Goal: Task Accomplishment & Management: Manage account settings

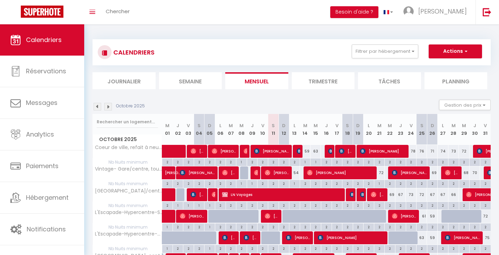
click at [107, 108] on img at bounding box center [108, 107] width 8 height 8
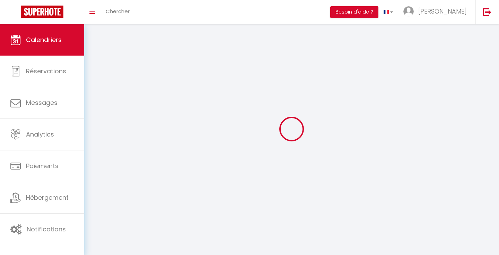
click at [107, 108] on div at bounding box center [292, 129] width 398 height 192
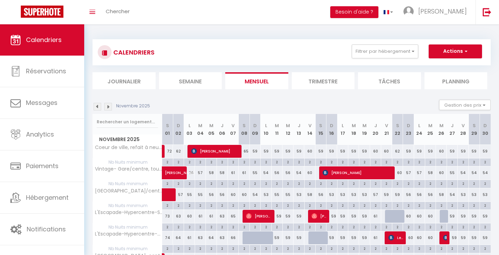
click at [109, 106] on img at bounding box center [108, 107] width 8 height 8
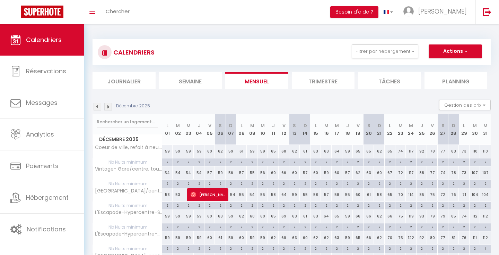
click at [109, 107] on img at bounding box center [108, 107] width 8 height 8
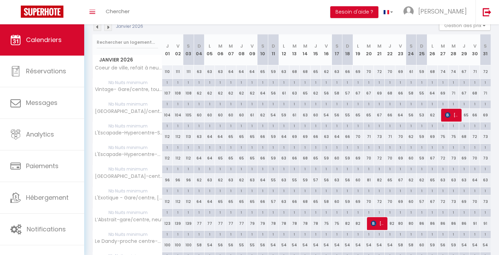
scroll to position [15, 0]
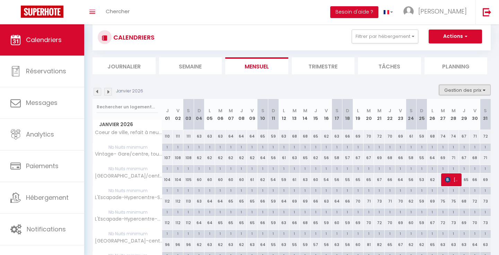
click at [470, 87] on button "Gestion des prix" at bounding box center [465, 90] width 52 height 10
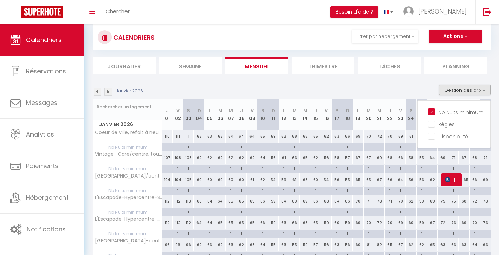
click at [166, 148] on div "1" at bounding box center [167, 146] width 10 height 7
type input "1"
type input "Jeu 01 Janvier 2026"
type input "Ven 02 Janvier 2026"
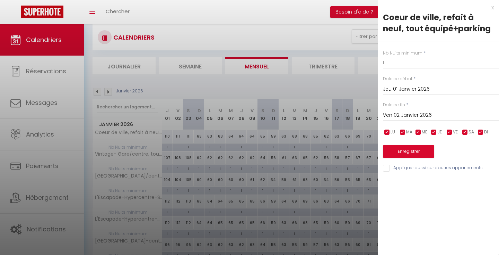
click at [409, 118] on input "Ven 02 Janvier 2026" at bounding box center [441, 115] width 116 height 9
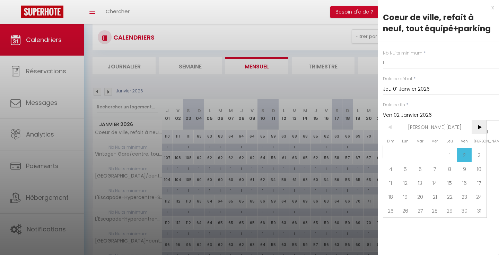
click at [478, 127] on span ">" at bounding box center [479, 127] width 15 height 14
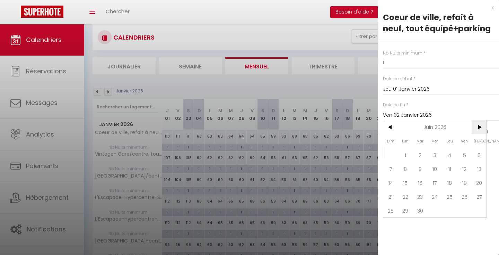
click at [478, 127] on span ">" at bounding box center [479, 127] width 15 height 14
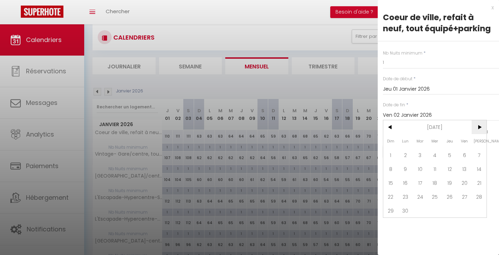
click at [478, 127] on span ">" at bounding box center [479, 127] width 15 height 14
click at [390, 128] on span "<" at bounding box center [391, 127] width 15 height 14
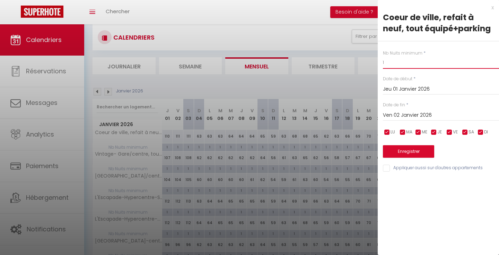
drag, startPoint x: 396, startPoint y: 63, endPoint x: 354, endPoint y: 53, distance: 43.1
click at [354, 53] on body "🟢 Des questions ou besoin d'assistance pour la migration AirBnB? Prenez rdv >>>…" at bounding box center [249, 224] width 499 height 430
type input "2"
click at [410, 150] on button "Enregistrer" at bounding box center [408, 151] width 51 height 12
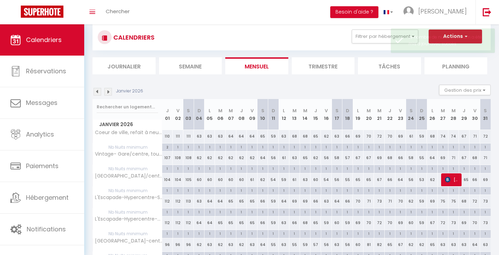
click at [165, 146] on div "2" at bounding box center [167, 146] width 10 height 7
type input "2"
type input "Jeu 01 Janvier 2026"
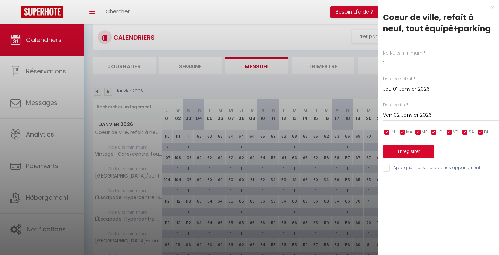
click at [410, 114] on input "Ven 02 Janvier 2026" at bounding box center [441, 115] width 116 height 9
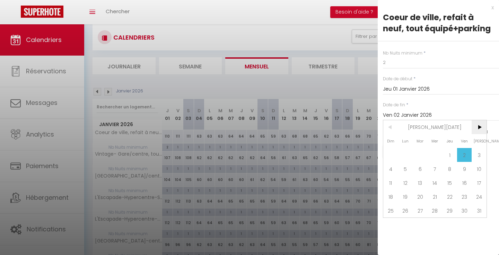
click at [480, 125] on span ">" at bounding box center [479, 127] width 15 height 14
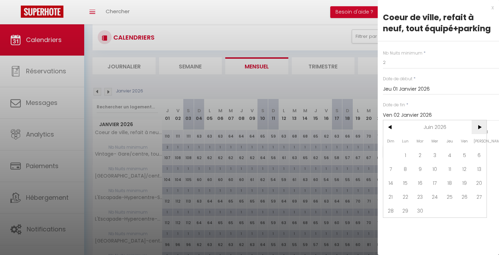
click at [480, 125] on span ">" at bounding box center [479, 127] width 15 height 14
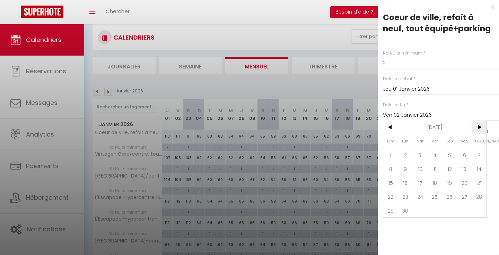
click at [480, 125] on span ">" at bounding box center [479, 127] width 15 height 14
click at [449, 212] on span "31" at bounding box center [449, 210] width 15 height 14
type input "Jeu 31 Décembre 2026"
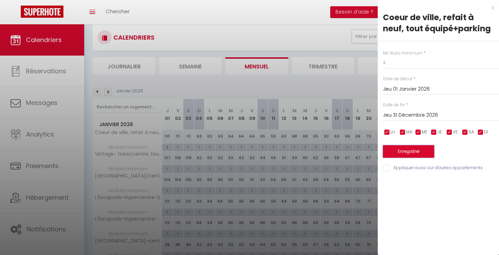
click at [416, 150] on button "Enregistrer" at bounding box center [408, 151] width 51 height 12
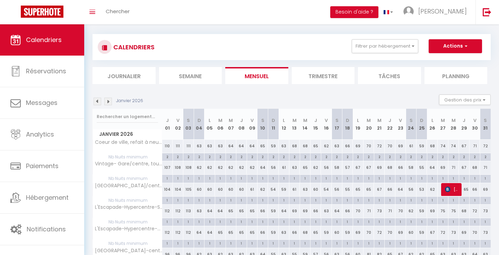
scroll to position [6, 0]
click at [166, 177] on div "1" at bounding box center [167, 177] width 10 height 7
type input "1"
type input "Jeu 01 Janvier 2026"
type input "Ven 02 Janvier 2026"
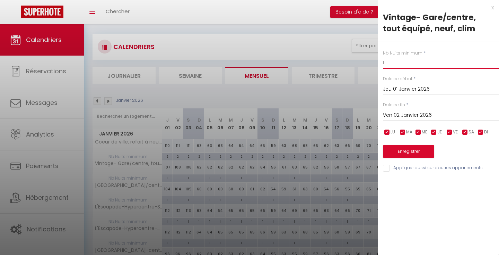
drag, startPoint x: 393, startPoint y: 61, endPoint x: 358, endPoint y: 38, distance: 41.6
click at [360, 39] on body "🟢 Des questions ou besoin d'assistance pour la migration AirBnB? Prenez rdv >>>…" at bounding box center [249, 234] width 499 height 430
type input "2"
click at [405, 115] on input "Ven 02 Janvier 2026" at bounding box center [441, 115] width 116 height 9
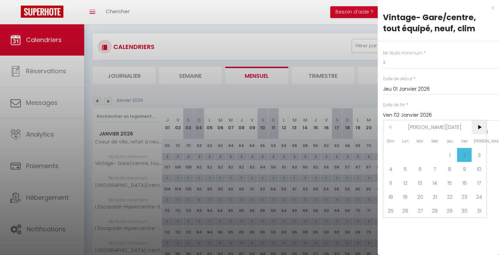
click at [479, 127] on span ">" at bounding box center [479, 127] width 15 height 14
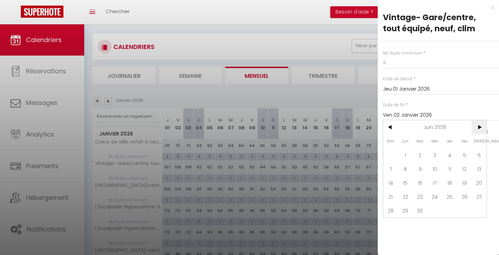
click at [479, 127] on span ">" at bounding box center [479, 127] width 15 height 14
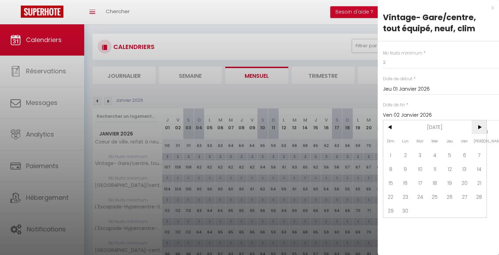
click at [479, 127] on span ">" at bounding box center [479, 127] width 15 height 14
click at [453, 208] on span "31" at bounding box center [449, 210] width 15 height 14
type input "Jeu 31 Décembre 2026"
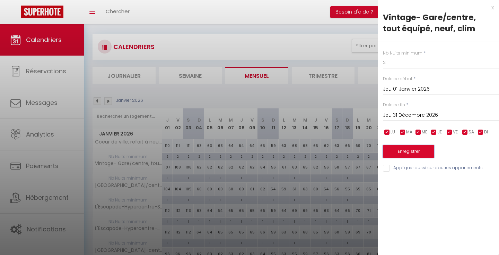
click at [426, 149] on button "Enregistrer" at bounding box center [408, 151] width 51 height 12
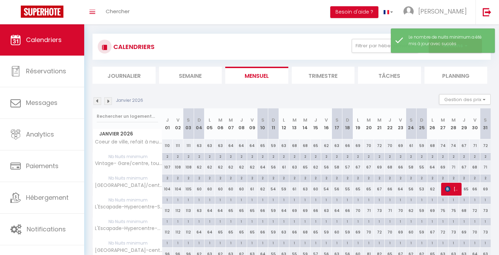
click at [166, 199] on div "1" at bounding box center [167, 199] width 10 height 7
type input "1"
type input "Jeu 01 Janvier 2026"
type input "Ven 02 Janvier 2026"
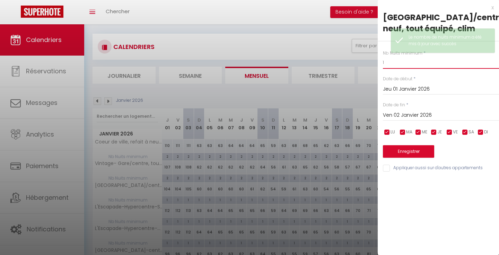
drag, startPoint x: 389, startPoint y: 65, endPoint x: 348, endPoint y: 40, distance: 48.1
click at [348, 40] on body "🟢 Des questions ou besoin d'assistance pour la migration AirBnB? Prenez rdv >>>…" at bounding box center [249, 234] width 499 height 430
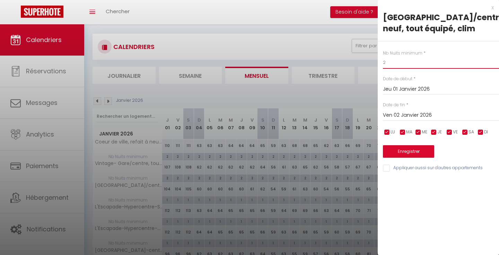
type input "2"
click at [424, 118] on input "Ven 02 Janvier 2026" at bounding box center [441, 115] width 116 height 9
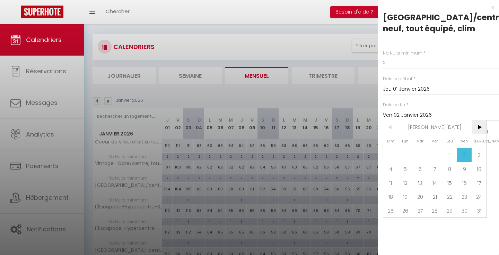
click at [475, 129] on span ">" at bounding box center [479, 127] width 15 height 14
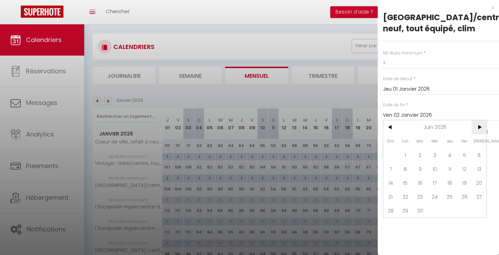
click at [475, 129] on span ">" at bounding box center [479, 127] width 15 height 14
click at [476, 129] on span ">" at bounding box center [479, 127] width 15 height 14
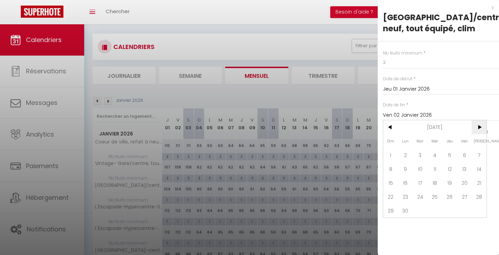
click at [476, 129] on span ">" at bounding box center [479, 127] width 15 height 14
click at [451, 208] on span "31" at bounding box center [449, 210] width 15 height 14
type input "Jeu 31 Décembre 2026"
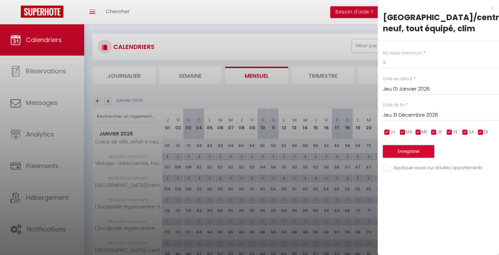
click at [422, 153] on button "Enregistrer" at bounding box center [408, 151] width 51 height 12
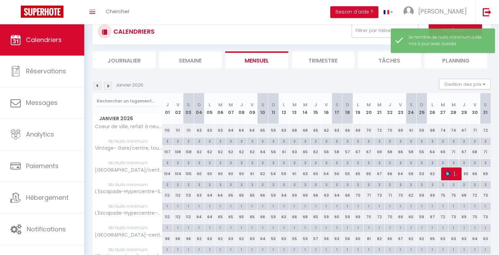
scroll to position [22, 0]
click at [167, 204] on div "1" at bounding box center [167, 204] width 10 height 7
type input "1"
type input "Jeu 01 Janvier 2026"
type input "Ven 02 Janvier 2026"
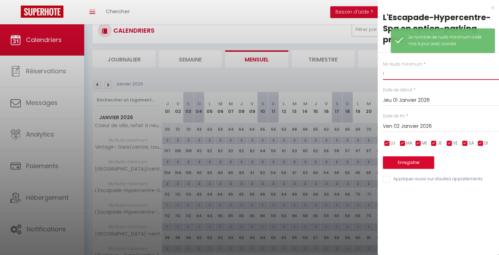
drag, startPoint x: 394, startPoint y: 74, endPoint x: 353, endPoint y: 43, distance: 51.6
click at [353, 43] on body "🟢 Des questions ou besoin d'assistance pour la migration AirBnB? Prenez rdv >>>…" at bounding box center [249, 217] width 499 height 430
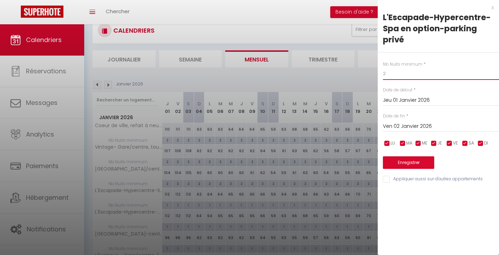
type input "2"
click at [415, 125] on input "Ven 02 Janvier 2026" at bounding box center [441, 126] width 116 height 9
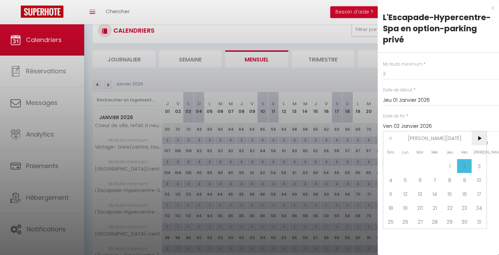
click at [482, 139] on span ">" at bounding box center [479, 138] width 15 height 14
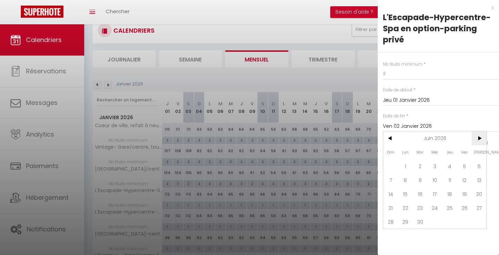
click at [482, 139] on span ">" at bounding box center [479, 138] width 15 height 14
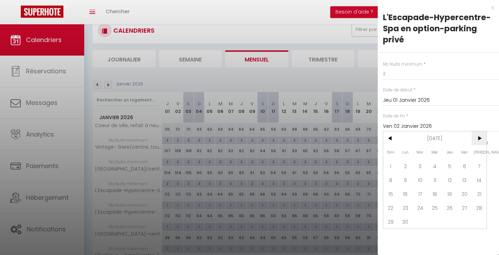
click at [482, 139] on span ">" at bounding box center [479, 138] width 15 height 14
click at [449, 223] on span "31" at bounding box center [449, 221] width 15 height 14
type input "Jeu 31 Décembre 2026"
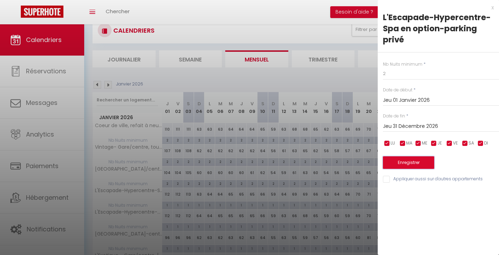
click at [421, 160] on button "Enregistrer" at bounding box center [408, 162] width 51 height 12
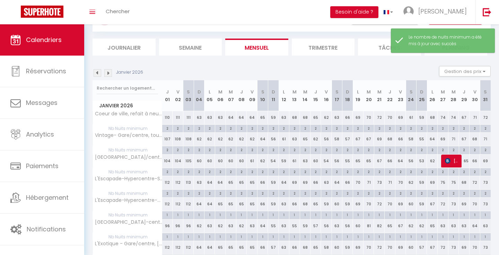
scroll to position [37, 0]
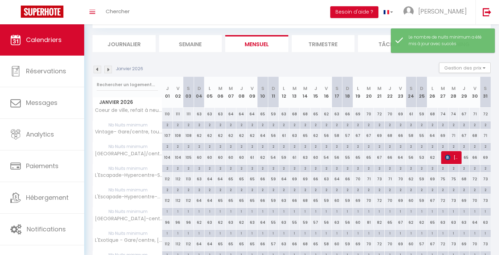
click at [170, 211] on div "1" at bounding box center [167, 210] width 10 height 7
type input "1"
type input "Jeu 01 Janvier 2026"
type input "Ven 02 Janvier 2026"
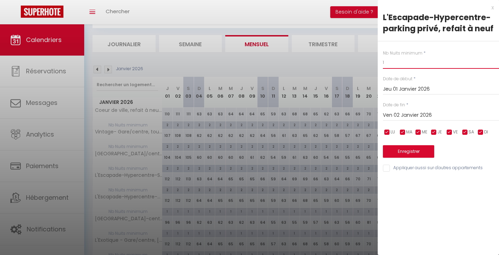
drag, startPoint x: 398, startPoint y: 66, endPoint x: 359, endPoint y: 50, distance: 42.8
click at [359, 50] on body "🟢 Des questions ou besoin d'assistance pour la migration AirBnB? Prenez rdv >>>…" at bounding box center [249, 202] width 499 height 430
type input "2"
click at [397, 116] on input "Ven 02 Janvier 2026" at bounding box center [441, 115] width 116 height 9
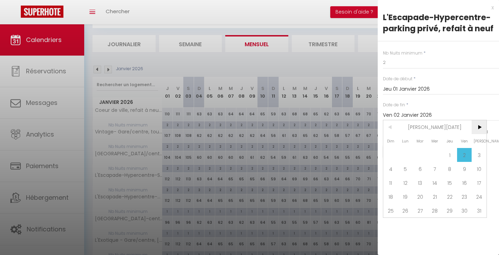
click at [480, 125] on span ">" at bounding box center [479, 127] width 15 height 14
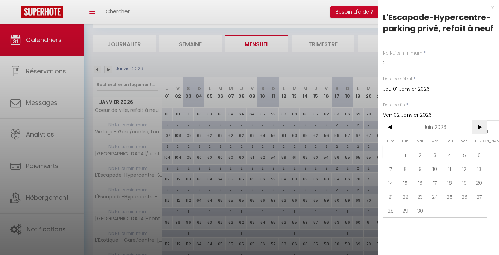
click at [480, 125] on span ">" at bounding box center [479, 127] width 15 height 14
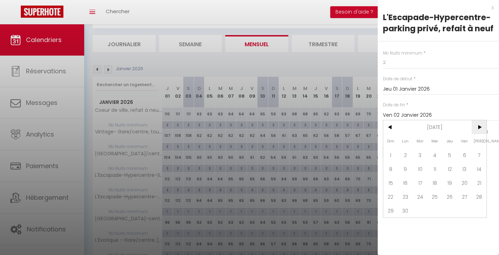
click at [480, 125] on span ">" at bounding box center [479, 127] width 15 height 14
click at [451, 206] on span "31" at bounding box center [449, 210] width 15 height 14
type input "Jeu 31 Décembre 2026"
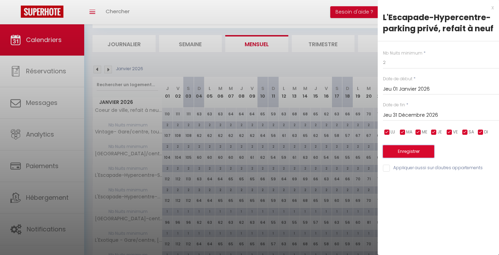
click at [424, 154] on button "Enregistrer" at bounding box center [408, 151] width 51 height 12
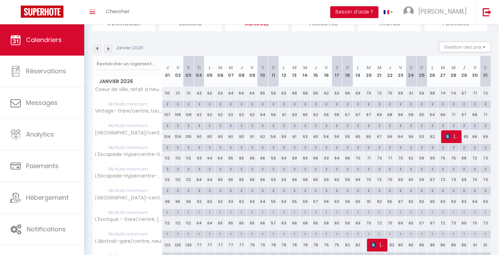
scroll to position [58, 0]
click at [166, 211] on div "1" at bounding box center [167, 211] width 10 height 7
type input "1"
type input "Jeu 01 Janvier 2026"
type input "Ven 02 Janvier 2026"
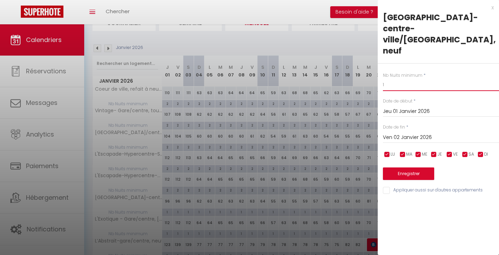
drag, startPoint x: 390, startPoint y: 63, endPoint x: 360, endPoint y: 48, distance: 33.8
click at [360, 48] on body "🟢 Des questions ou besoin d'assistance pour la migration AirBnB? Prenez rdv >>>…" at bounding box center [249, 181] width 499 height 430
type input "2"
click at [404, 133] on input "Ven 02 Janvier 2026" at bounding box center [441, 137] width 116 height 9
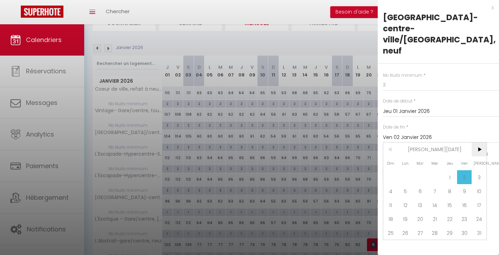
click at [478, 142] on span ">" at bounding box center [479, 149] width 15 height 14
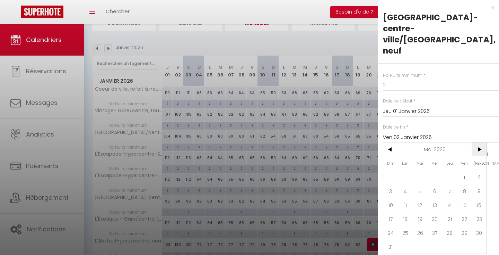
click at [478, 142] on span ">" at bounding box center [479, 149] width 15 height 14
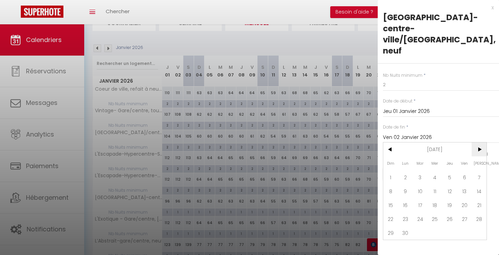
click at [478, 142] on span ">" at bounding box center [479, 149] width 15 height 14
click at [451, 225] on span "31" at bounding box center [449, 232] width 15 height 14
type input "Jeu 31 Décembre 2026"
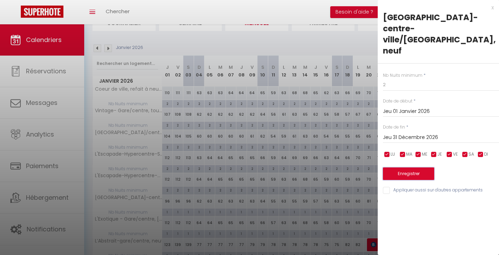
click at [416, 167] on button "Enregistrer" at bounding box center [408, 173] width 51 height 12
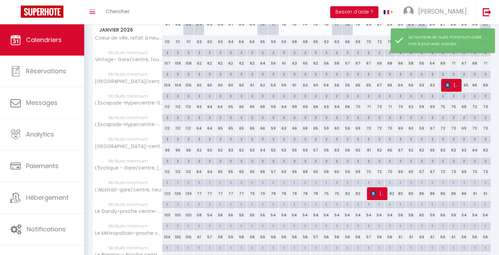
scroll to position [120, 0]
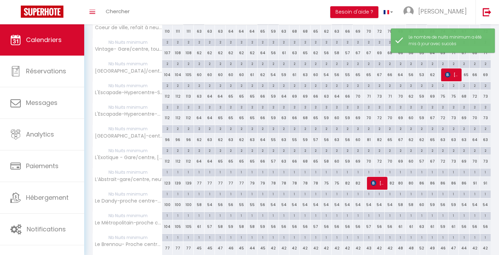
click at [169, 173] on div "1" at bounding box center [167, 171] width 10 height 7
type input "1"
type input "Jeu 01 Janvier 2026"
type input "Ven 02 Janvier 2026"
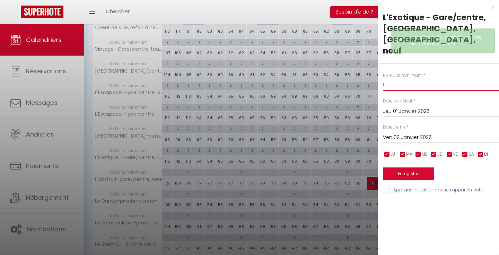
drag, startPoint x: 387, startPoint y: 63, endPoint x: 360, endPoint y: 45, distance: 32.3
click at [361, 46] on body "🟢 Des questions ou besoin d'assistance pour la migration AirBnB? Prenez rdv >>>…" at bounding box center [249, 120] width 499 height 430
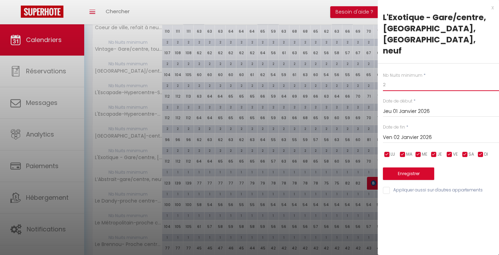
type input "2"
click at [399, 133] on input "Ven 02 Janvier 2026" at bounding box center [441, 137] width 116 height 9
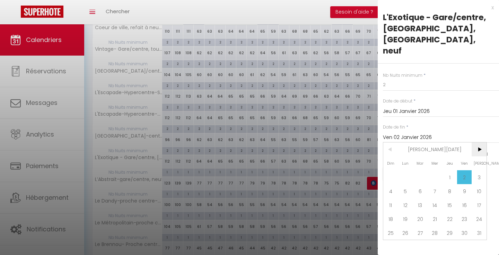
click at [479, 142] on span ">" at bounding box center [479, 149] width 15 height 14
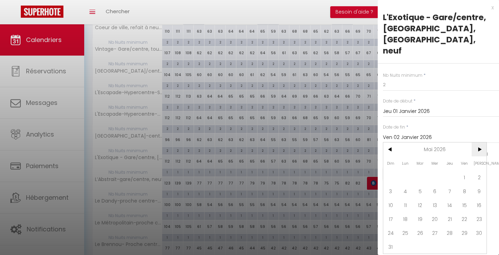
click at [479, 142] on span ">" at bounding box center [479, 149] width 15 height 14
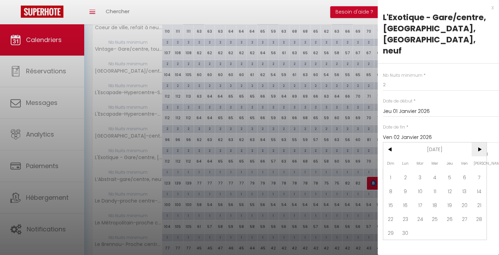
click at [479, 142] on span ">" at bounding box center [479, 149] width 15 height 14
click at [392, 142] on span "<" at bounding box center [391, 149] width 15 height 14
click at [455, 225] on span "31" at bounding box center [449, 232] width 15 height 14
type input "Jeu 31 Décembre 2026"
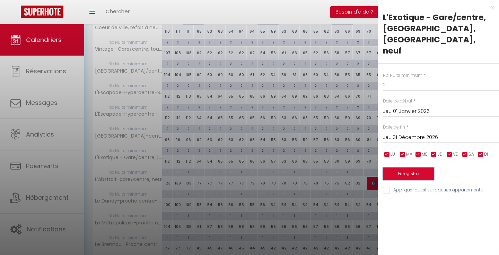
click at [420, 167] on button "Enregistrer" at bounding box center [408, 173] width 51 height 12
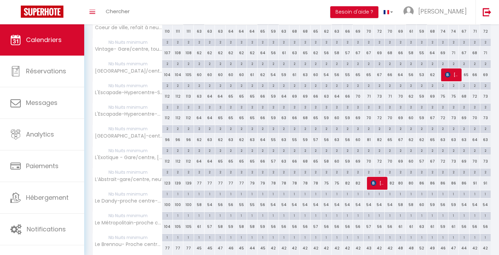
click at [168, 193] on div "1" at bounding box center [167, 193] width 10 height 7
type input "1"
type input "Jeu 01 Janvier 2026"
type input "Ven 02 Janvier 2026"
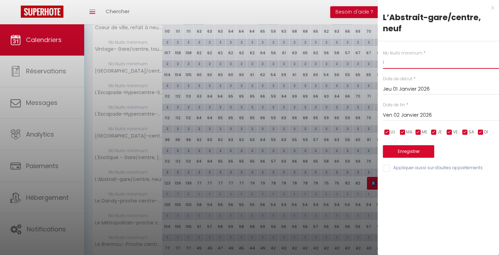
drag, startPoint x: 395, startPoint y: 64, endPoint x: 348, endPoint y: 38, distance: 53.6
click at [350, 39] on body "🟢 Des questions ou besoin d'assistance pour la migration AirBnB? Prenez rdv >>>…" at bounding box center [249, 120] width 499 height 430
type input "2"
click at [405, 118] on input "Ven 02 Janvier 2026" at bounding box center [441, 115] width 116 height 9
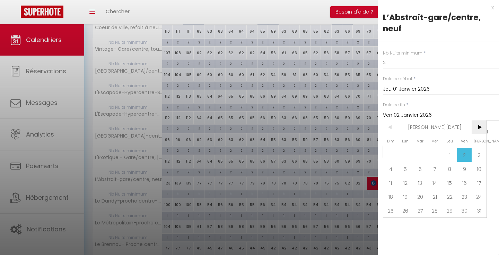
click at [475, 125] on span ">" at bounding box center [479, 127] width 15 height 14
click at [475, 126] on span ">" at bounding box center [479, 127] width 15 height 14
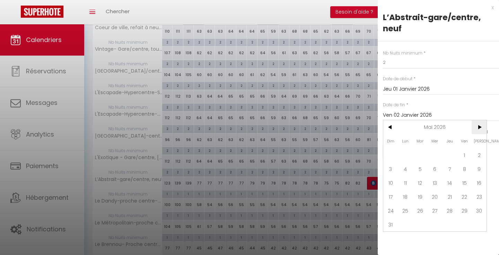
click at [475, 126] on span ">" at bounding box center [479, 127] width 15 height 14
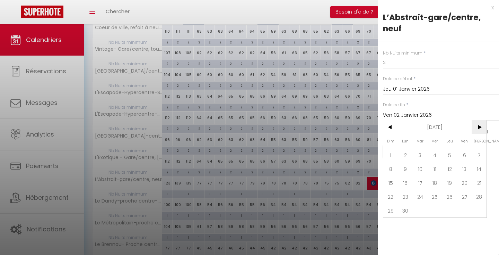
click at [475, 126] on span ">" at bounding box center [479, 127] width 15 height 14
click at [447, 210] on span "31" at bounding box center [449, 210] width 15 height 14
type input "Jeu 31 Décembre 2026"
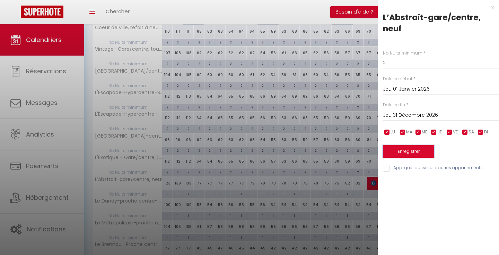
click at [407, 153] on button "Enregistrer" at bounding box center [408, 151] width 51 height 12
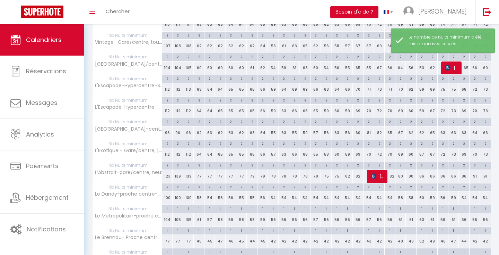
scroll to position [128, 0]
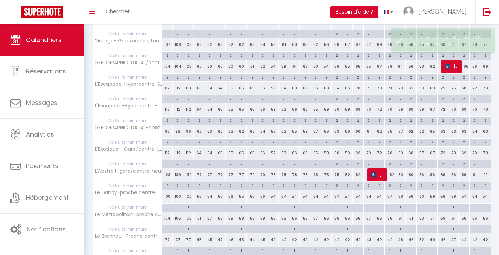
click at [167, 206] on div "1" at bounding box center [167, 206] width 10 height 7
type input "1"
type input "Jeu 01 Janvier 2026"
type input "Ven 02 Janvier 2026"
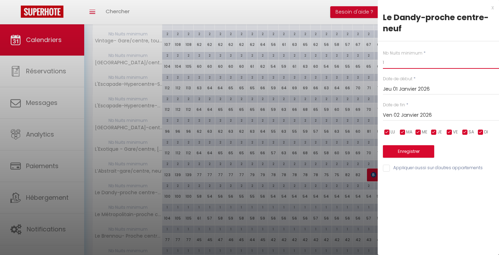
drag, startPoint x: 402, startPoint y: 61, endPoint x: 349, endPoint y: 57, distance: 53.2
click at [349, 57] on body "🟢 Des questions ou besoin d'assistance pour la migration AirBnB? Prenez rdv >>>…" at bounding box center [249, 111] width 499 height 430
type input "2"
click at [423, 115] on input "Ven 02 Janvier 2026" at bounding box center [441, 115] width 116 height 9
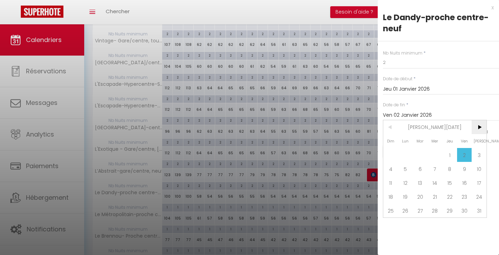
click at [476, 128] on span ">" at bounding box center [479, 127] width 15 height 14
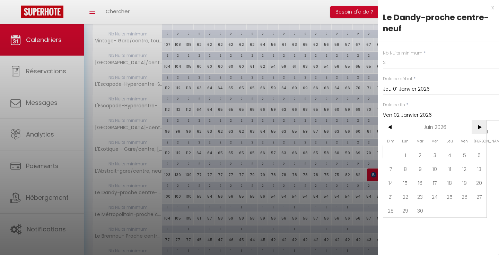
click at [476, 128] on span ">" at bounding box center [479, 127] width 15 height 14
click at [477, 129] on span ">" at bounding box center [479, 127] width 15 height 14
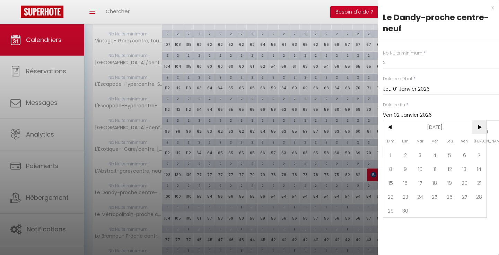
click at [477, 129] on span ">" at bounding box center [479, 127] width 15 height 14
click at [453, 213] on span "31" at bounding box center [449, 210] width 15 height 14
type input "Jeu 31 Décembre 2026"
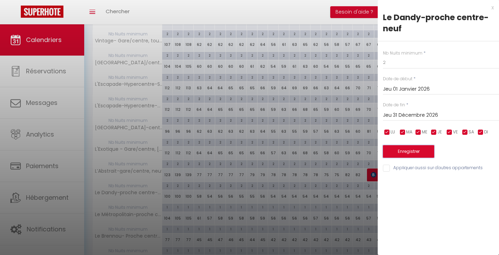
click at [413, 153] on button "Enregistrer" at bounding box center [408, 151] width 51 height 12
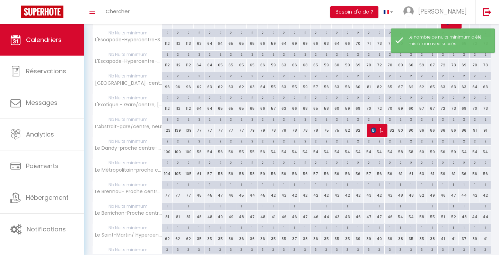
scroll to position [187, 0]
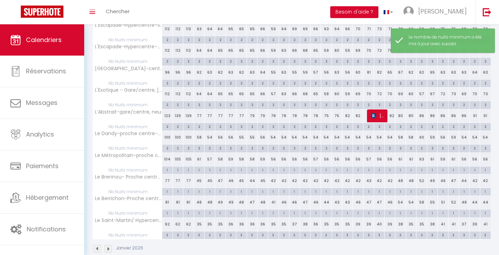
click at [167, 169] on div "1" at bounding box center [167, 169] width 10 height 7
type input "1"
type input "Jeu 01 Janvier 2026"
type input "Ven 02 Janvier 2026"
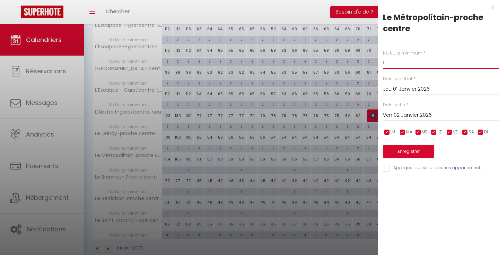
drag, startPoint x: 394, startPoint y: 67, endPoint x: 373, endPoint y: 55, distance: 23.7
click at [373, 55] on body "🟢 Des questions ou besoin d'assistance pour la migration AirBnB? Prenez rdv >>>…" at bounding box center [249, 52] width 499 height 430
type input "2"
click at [411, 112] on input "Ven 02 Janvier 2026" at bounding box center [441, 115] width 116 height 9
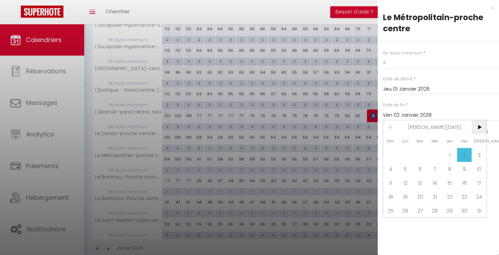
click at [475, 129] on span ">" at bounding box center [479, 127] width 15 height 14
click at [477, 128] on span ">" at bounding box center [479, 127] width 15 height 14
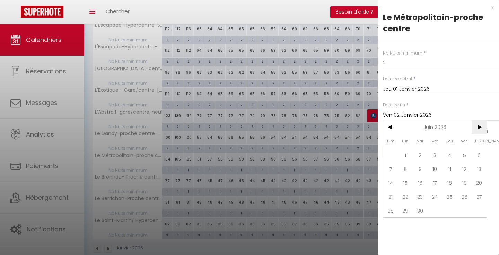
click at [477, 128] on span ">" at bounding box center [479, 127] width 15 height 14
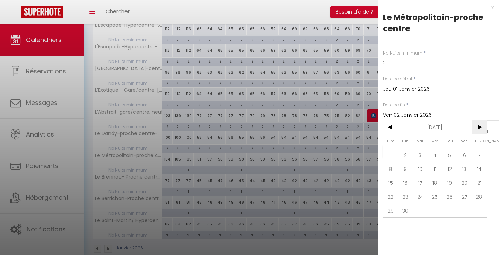
click at [477, 128] on span ">" at bounding box center [479, 127] width 15 height 14
click at [452, 207] on span "31" at bounding box center [449, 210] width 15 height 14
type input "Jeu 31 Décembre 2026"
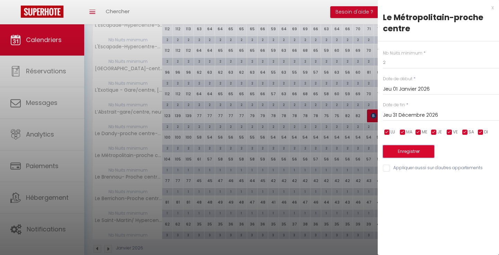
click at [423, 149] on button "Enregistrer" at bounding box center [408, 151] width 51 height 12
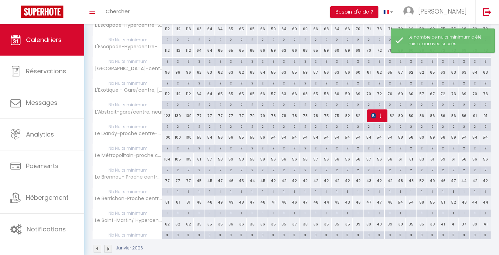
click at [168, 192] on div "1" at bounding box center [167, 191] width 10 height 7
type input "1"
type input "Jeu 01 Janvier 2026"
type input "Ven 02 Janvier 2026"
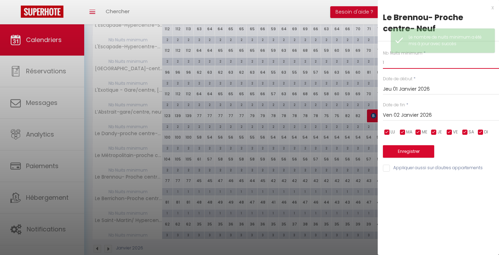
drag, startPoint x: 396, startPoint y: 63, endPoint x: 350, endPoint y: 45, distance: 49.8
click at [350, 45] on body "🟢 Des questions ou besoin d'assistance pour la migration AirBnB? Prenez rdv >>>…" at bounding box center [249, 52] width 499 height 430
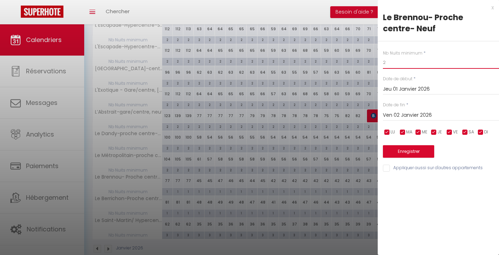
type input "2"
click at [419, 115] on input "Ven 02 Janvier 2026" at bounding box center [441, 115] width 116 height 9
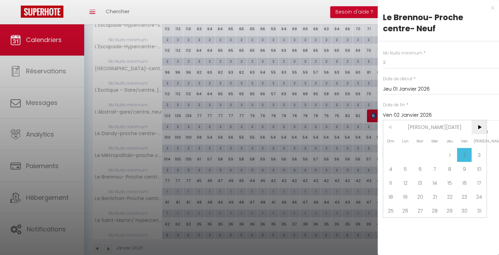
click at [481, 130] on span ">" at bounding box center [479, 127] width 15 height 14
click at [481, 129] on span ">" at bounding box center [479, 127] width 15 height 14
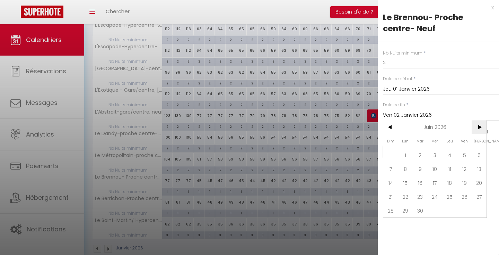
click at [481, 129] on span ">" at bounding box center [479, 127] width 15 height 14
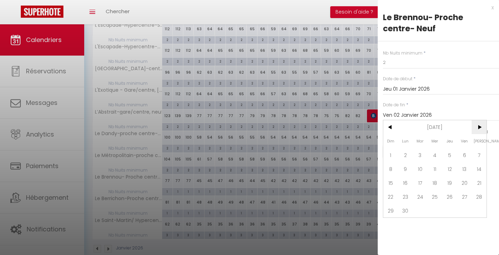
click at [481, 129] on span ">" at bounding box center [479, 127] width 15 height 14
click at [456, 210] on span "31" at bounding box center [449, 210] width 15 height 14
type input "Jeu 31 Décembre 2026"
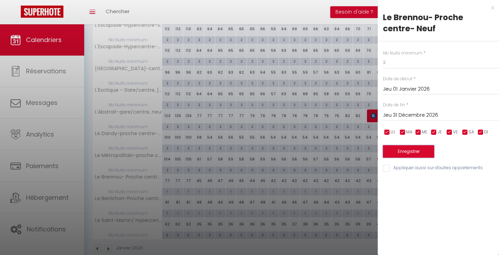
click at [428, 151] on button "Enregistrer" at bounding box center [408, 151] width 51 height 12
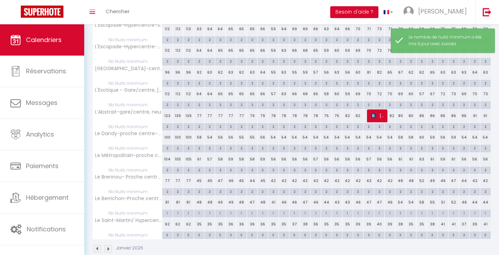
scroll to position [189, 0]
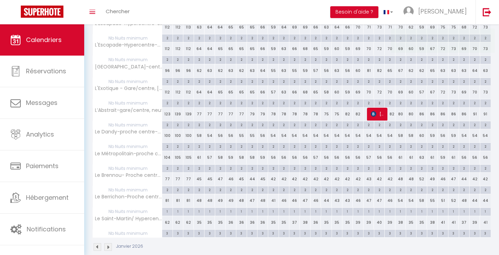
click at [169, 211] on div "1" at bounding box center [167, 210] width 10 height 7
type input "1"
type input "Jeu 01 Janvier 2026"
type input "Ven 02 Janvier 2026"
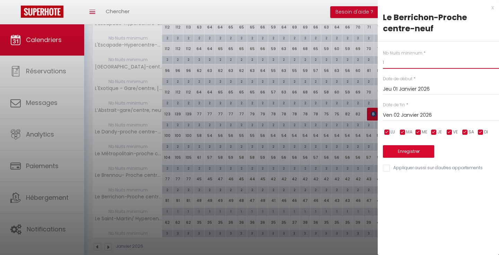
drag, startPoint x: 387, startPoint y: 63, endPoint x: 364, endPoint y: 34, distance: 37.2
click at [364, 34] on body "🟢 Des questions ou besoin d'assistance pour la migration AirBnB? Prenez rdv >>>…" at bounding box center [249, 51] width 499 height 430
type input "2"
click at [423, 111] on input "Ven 02 Janvier 2026" at bounding box center [441, 115] width 116 height 9
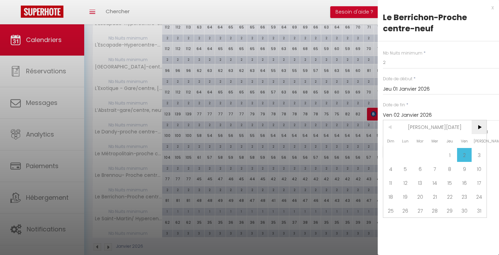
click at [477, 130] on span ">" at bounding box center [479, 127] width 15 height 14
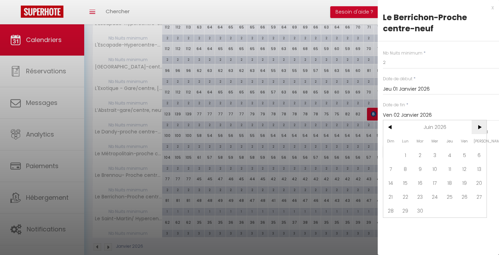
click at [477, 130] on span ">" at bounding box center [479, 127] width 15 height 14
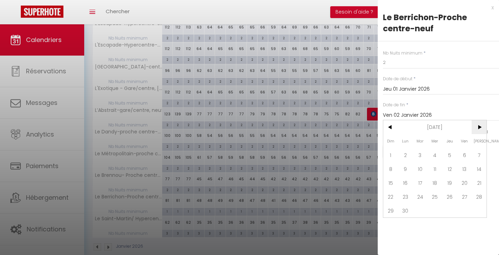
click at [477, 130] on span ">" at bounding box center [479, 127] width 15 height 14
click at [452, 208] on span "31" at bounding box center [449, 210] width 15 height 14
type input "Jeu 31 Décembre 2026"
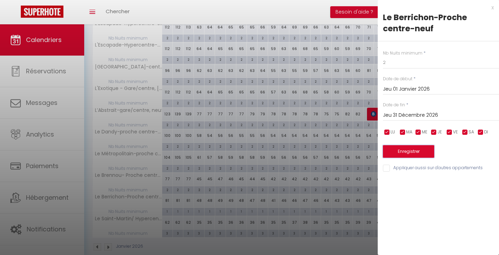
click at [425, 154] on button "Enregistrer" at bounding box center [408, 151] width 51 height 12
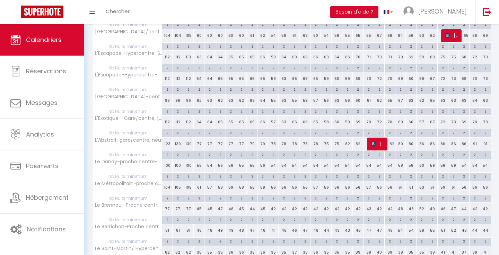
scroll to position [200, 0]
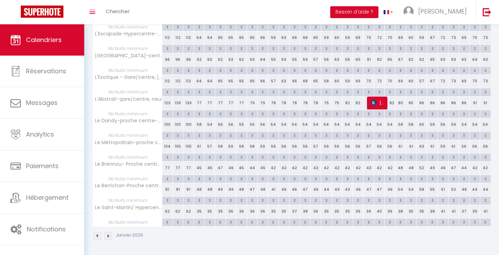
click at [109, 236] on img at bounding box center [108, 236] width 8 height 8
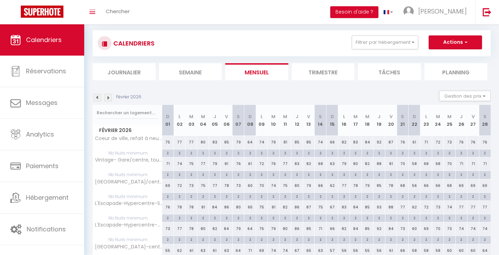
scroll to position [9, 0]
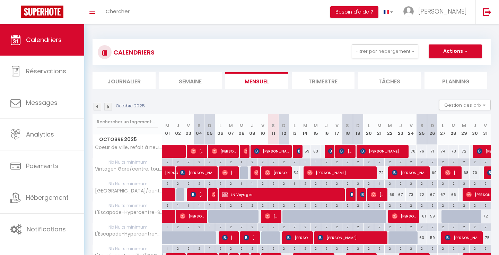
click at [105, 106] on img at bounding box center [108, 107] width 8 height 8
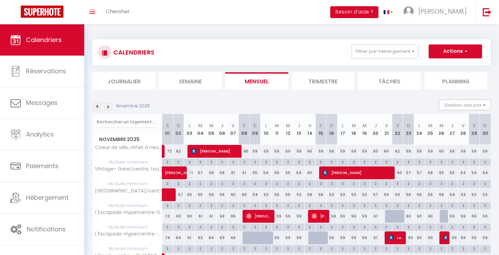
click at [110, 107] on img at bounding box center [108, 107] width 8 height 8
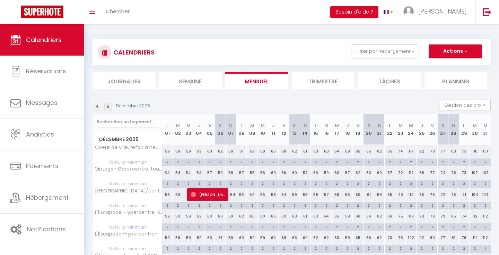
click at [110, 107] on img at bounding box center [108, 107] width 8 height 8
